Goal: Information Seeking & Learning: Learn about a topic

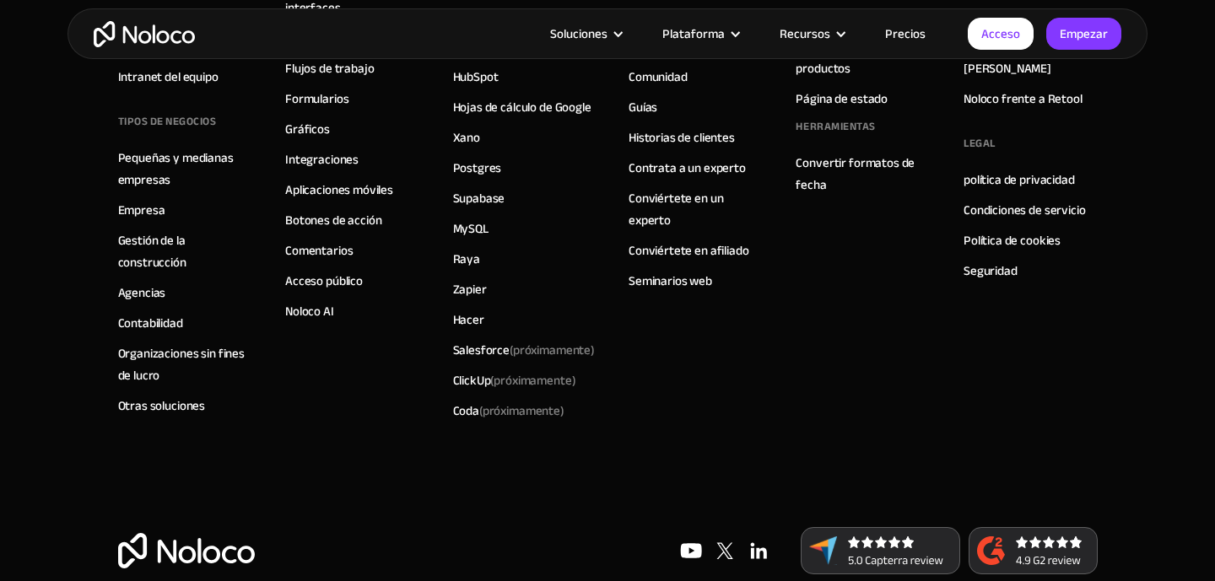
scroll to position [10047, 0]
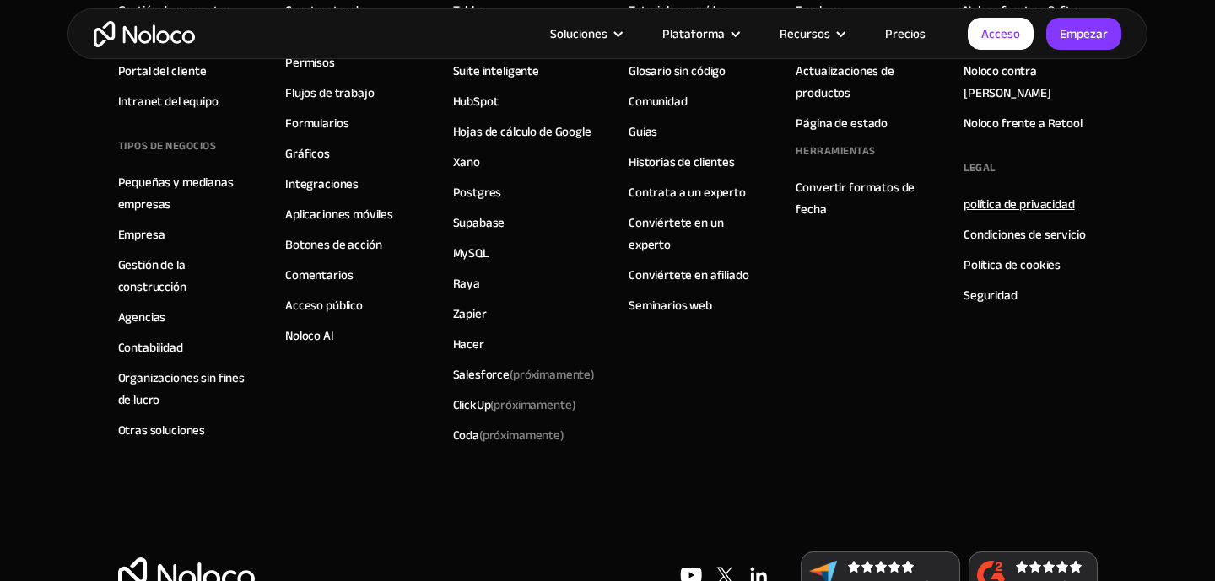
click at [1014, 192] on font "política de privacidad" at bounding box center [1019, 204] width 111 height 24
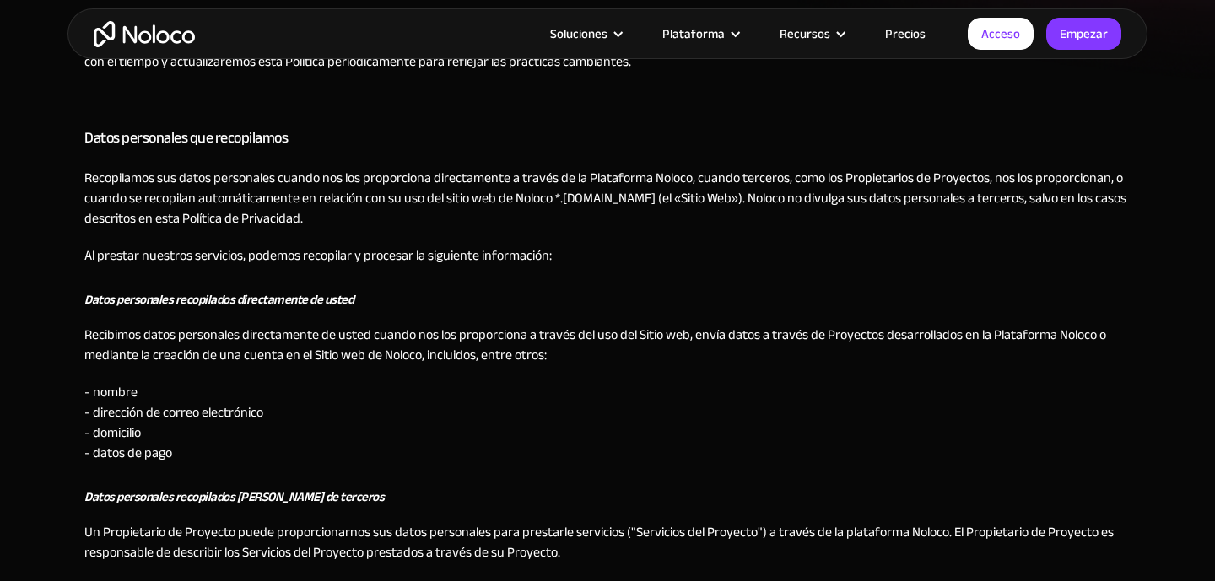
scroll to position [581, 0]
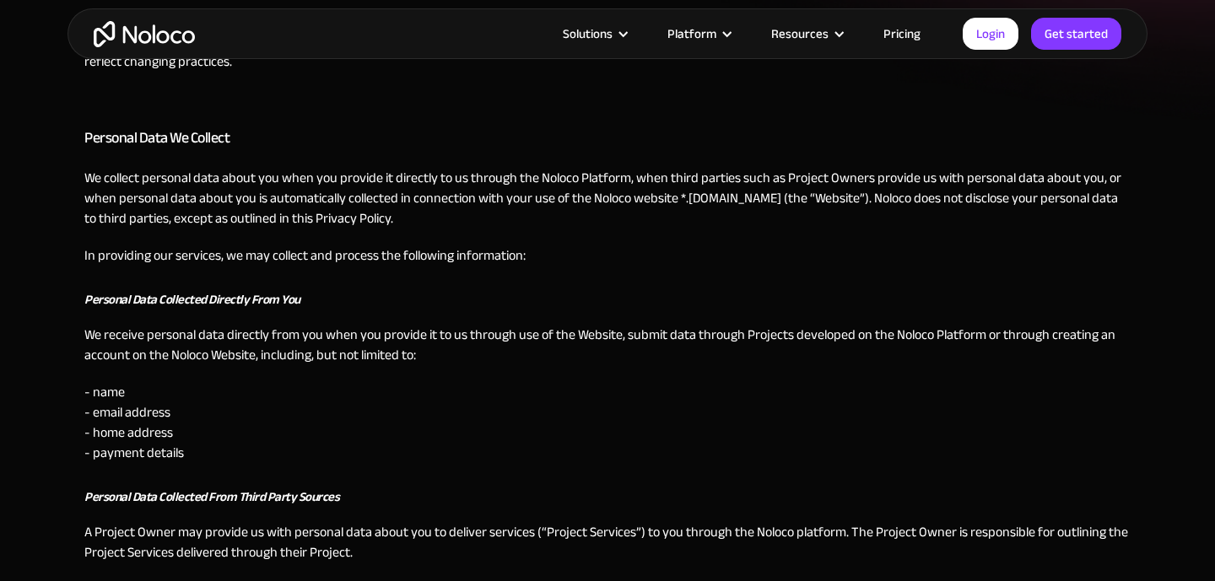
click at [306, 222] on p "We collect personal data about you when you provide it directly to us through t…" at bounding box center [607, 198] width 1046 height 61
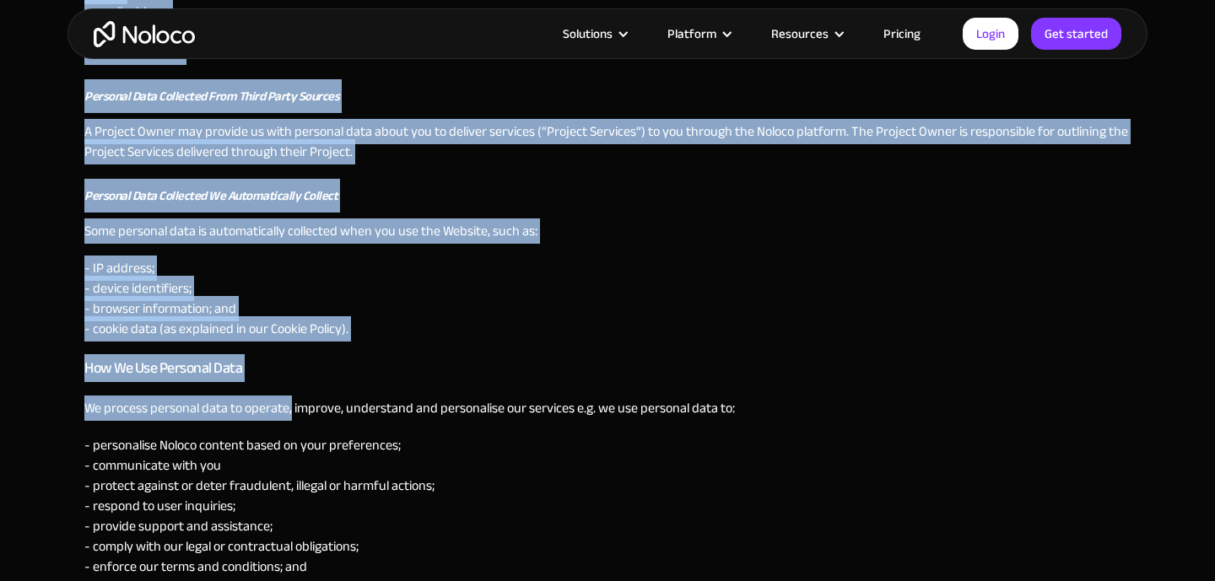
scroll to position [987, 0]
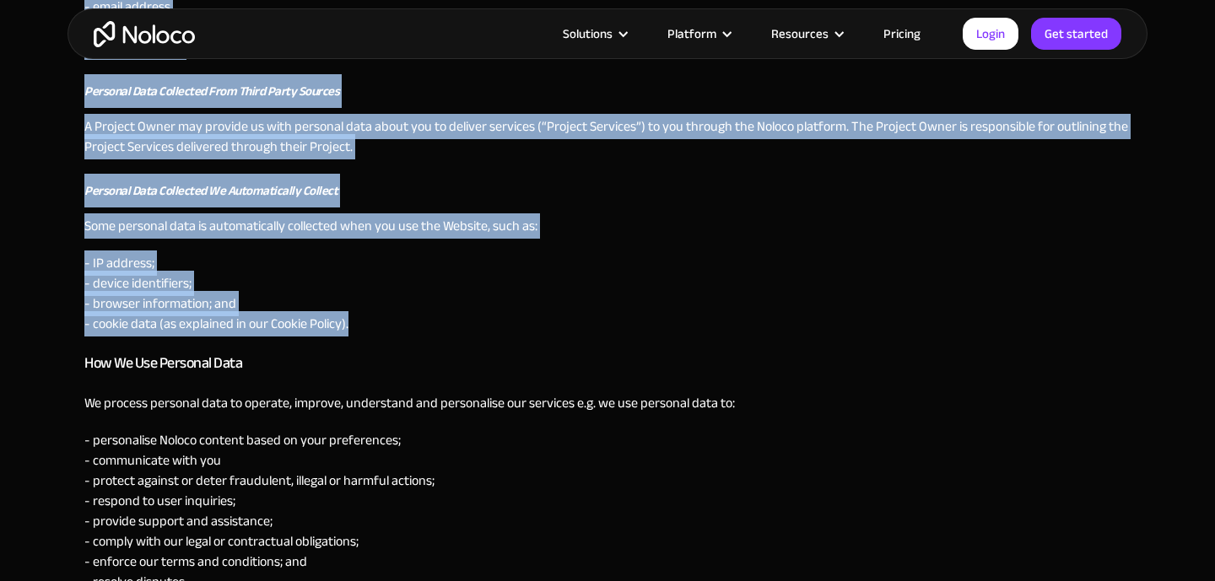
drag, startPoint x: 84, startPoint y: 137, endPoint x: 386, endPoint y: 328, distance: 357.7
copy div "Loremips Dolo Si Ametcon Ad elitsed doeiusmo temp incid utl etdo mag aliquae ad…"
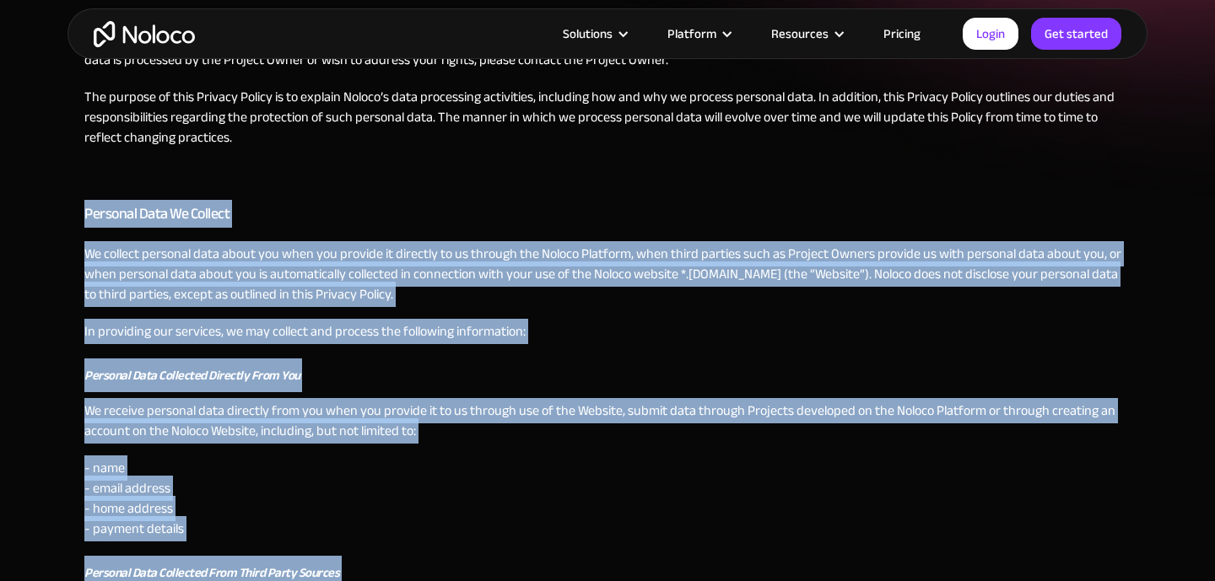
scroll to position [505, 0]
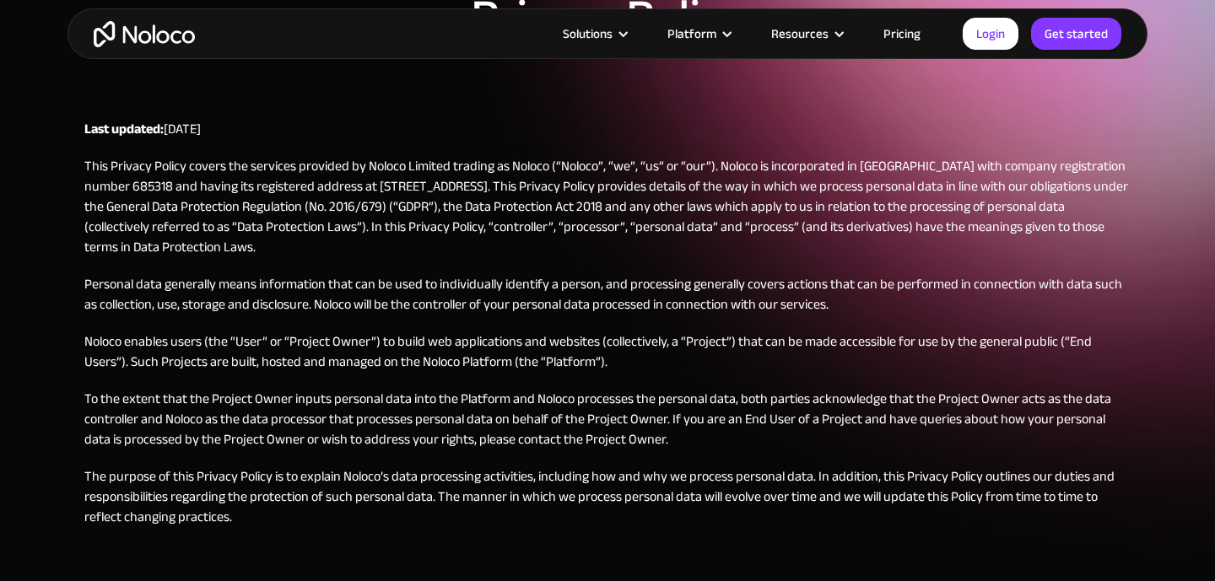
scroll to position [175, 0]
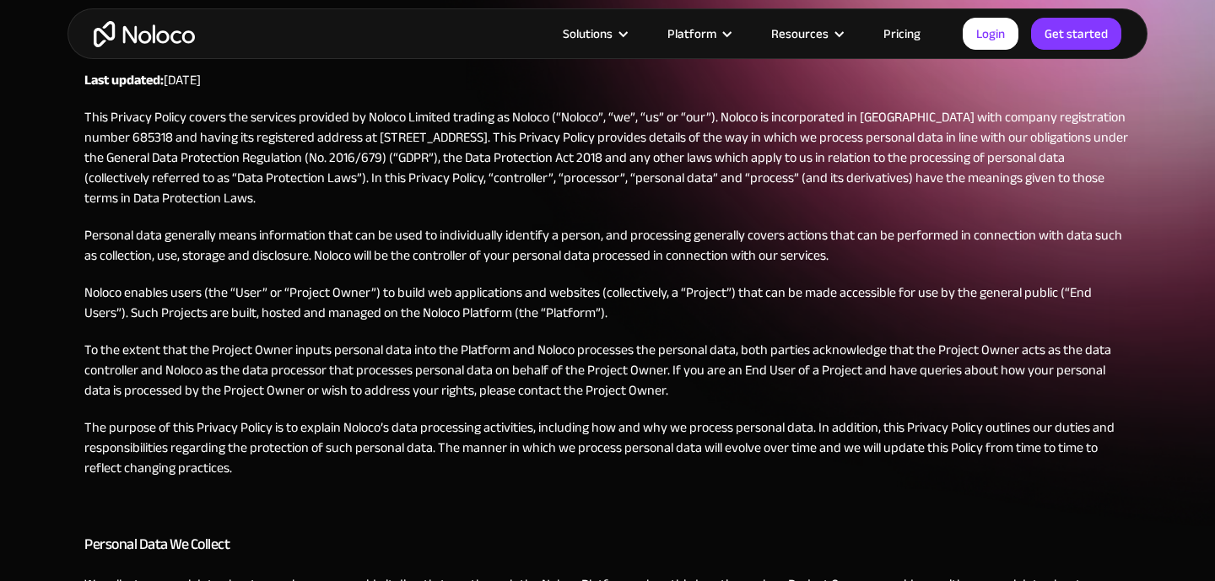
click at [245, 298] on p "Noloco enables users (the “User” or “Project Owner”) to build web applications …" at bounding box center [607, 303] width 1046 height 41
click at [157, 368] on p "To the extent that the Project Owner inputs personal data into the Platform and…" at bounding box center [607, 370] width 1046 height 61
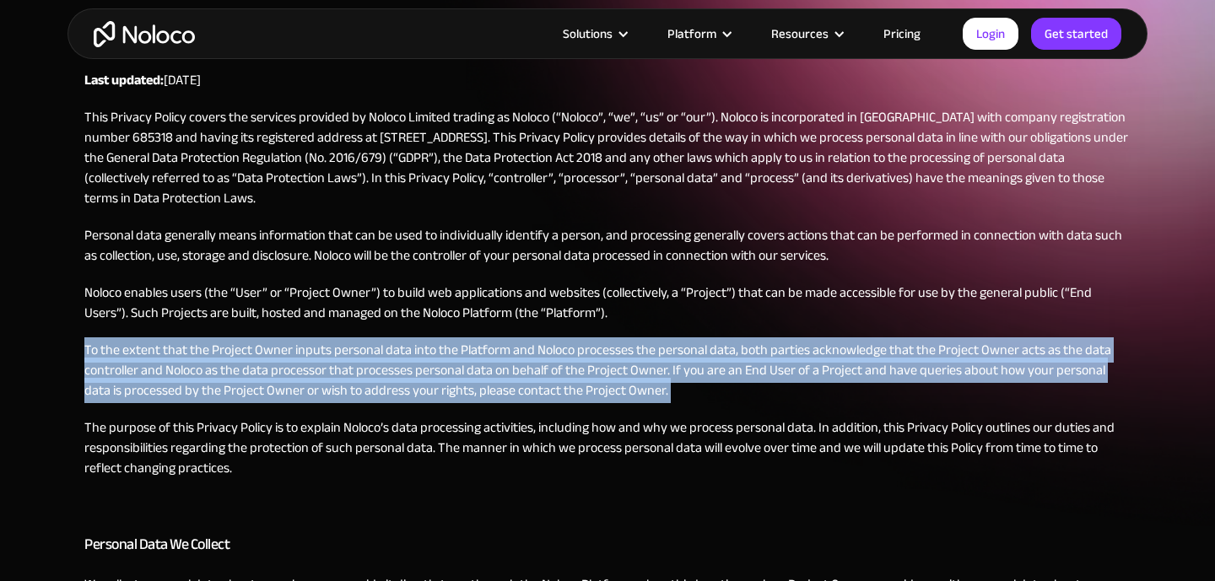
copy p "To the extent that the Project Owner inputs personal data into the Platform and…"
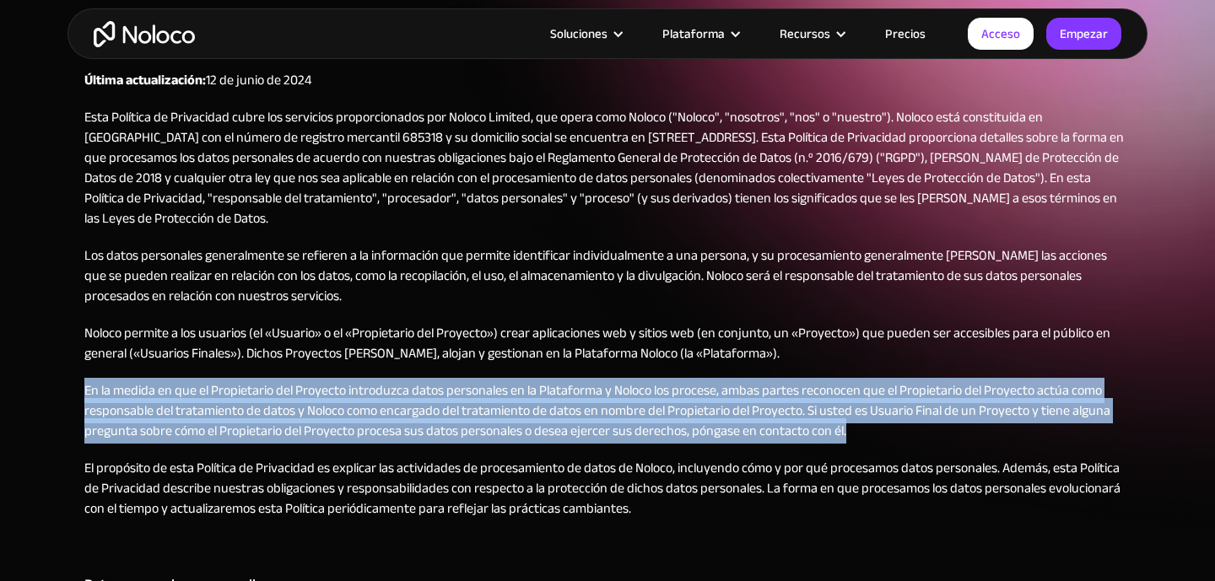
click at [560, 387] on font "En la medida en que el Propietario del Proyecto introduzca datos personales en …" at bounding box center [597, 411] width 1026 height 66
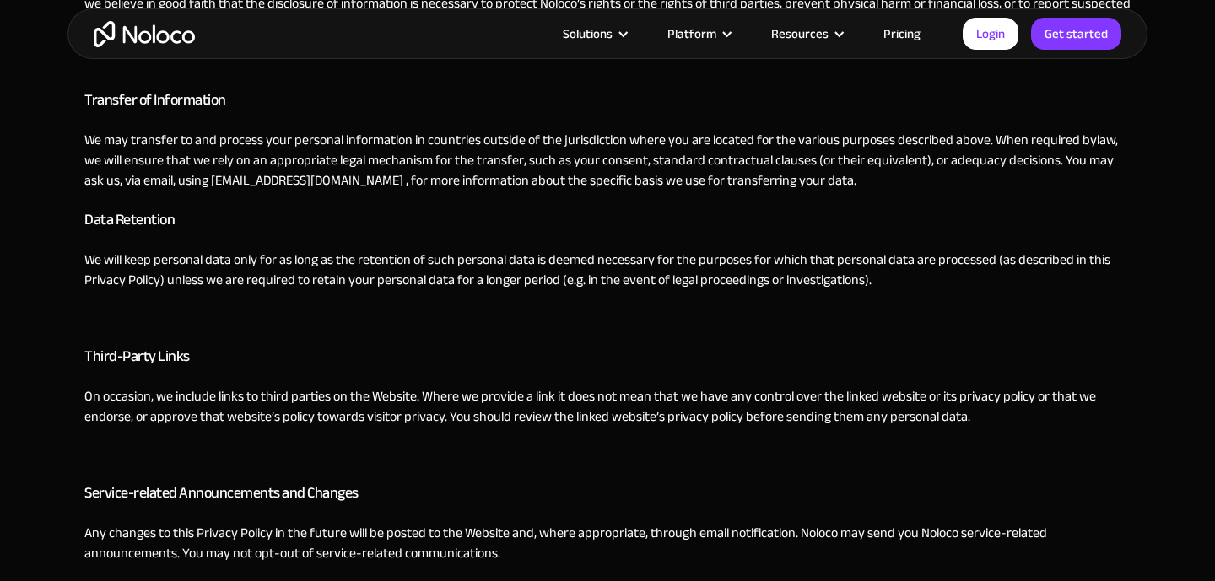
scroll to position [2574, 0]
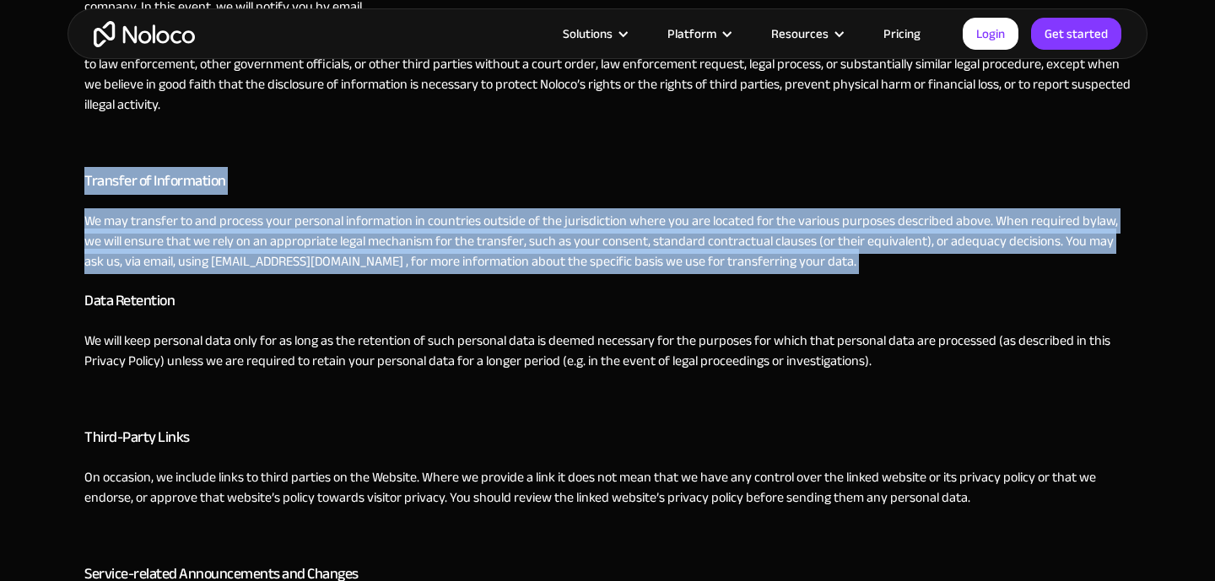
drag, startPoint x: 81, startPoint y: 176, endPoint x: 740, endPoint y: 273, distance: 666.2
copy div "Transfer of Information We may transfer to and process your personal informatio…"
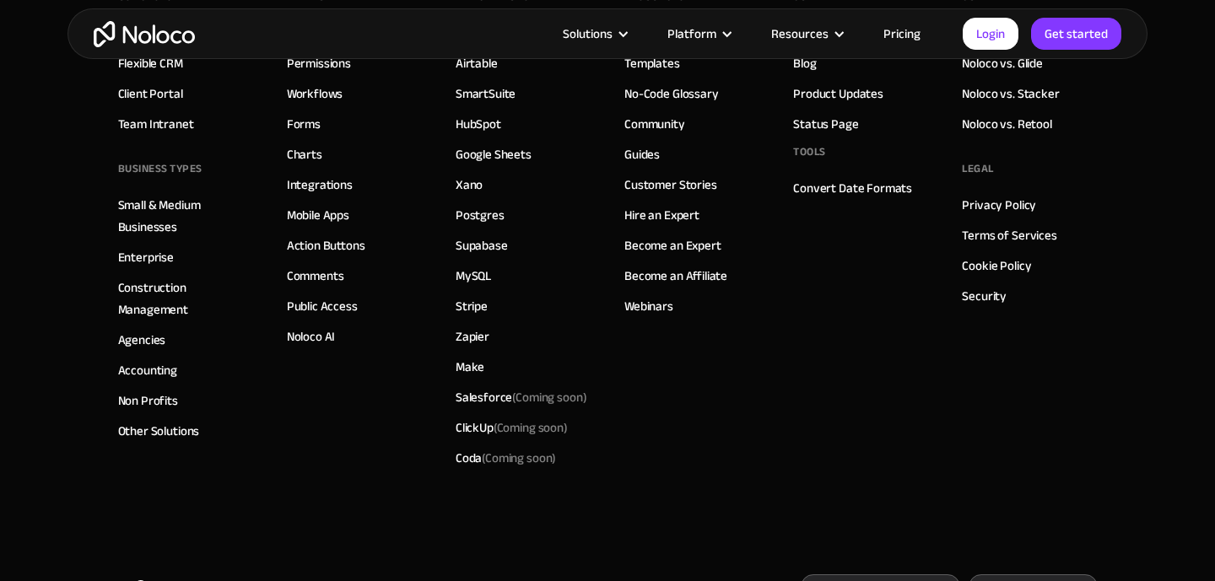
scroll to position [3562, 0]
click at [1000, 297] on link "Security" at bounding box center [984, 298] width 45 height 22
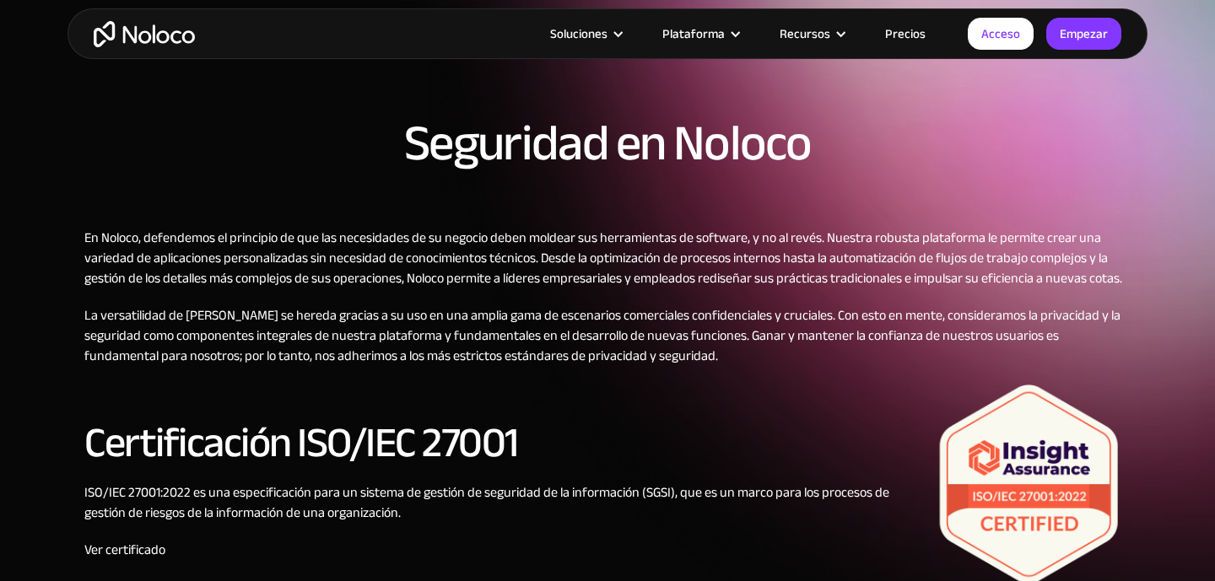
scroll to position [155, 0]
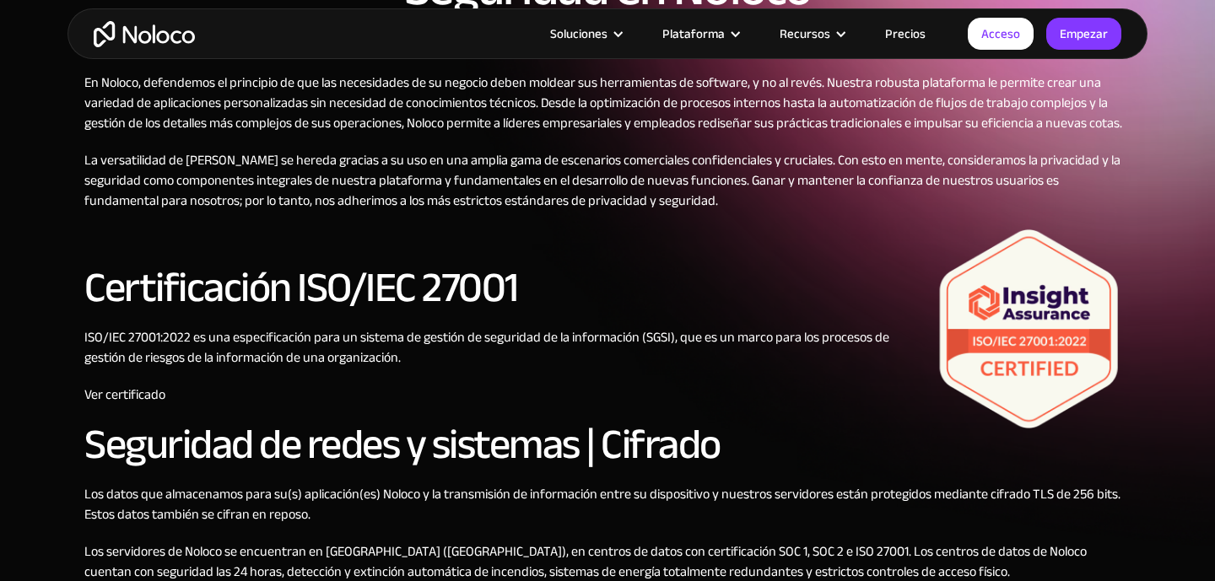
click at [1011, 320] on img at bounding box center [1029, 329] width 203 height 203
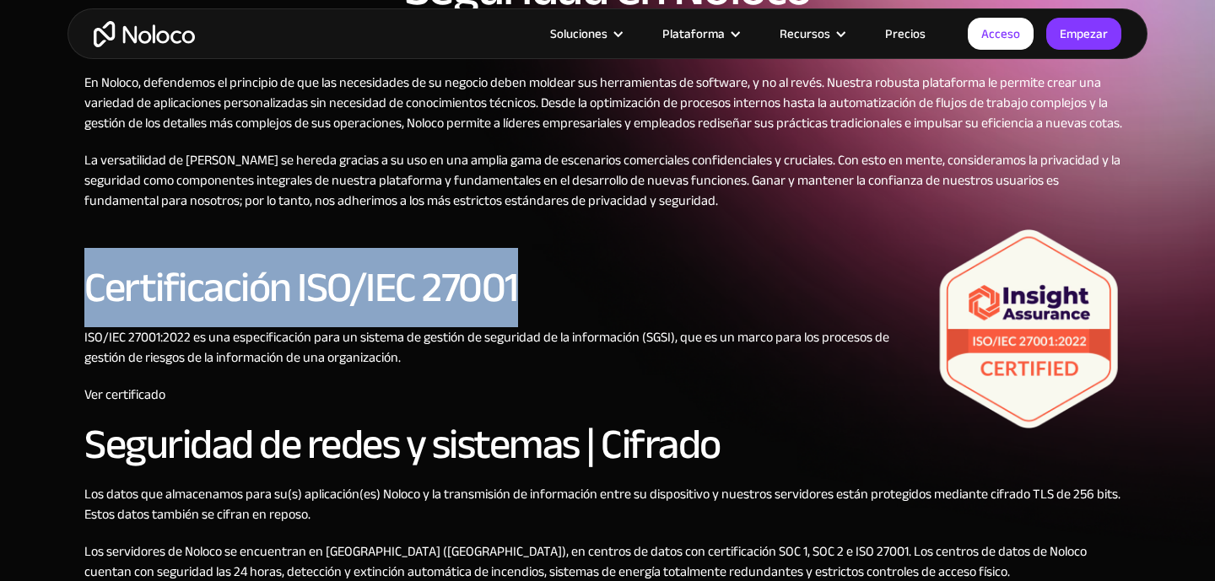
drag, startPoint x: 82, startPoint y: 291, endPoint x: 546, endPoint y: 296, distance: 464.2
copy font "Certificación ISO/IEC 27001"
